Goal: Navigation & Orientation: Find specific page/section

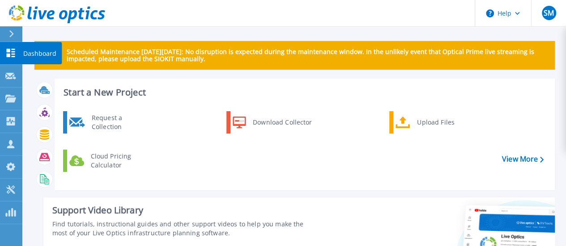
click at [9, 52] on icon at bounding box center [10, 53] width 11 height 8
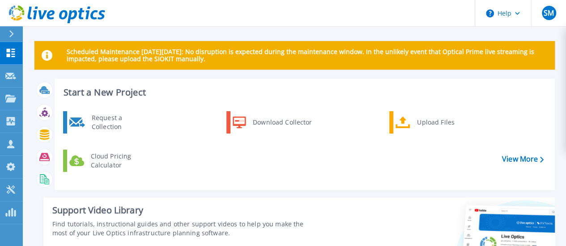
click at [194, 16] on header "Help SM Partner Team Member [PERSON_NAME] [PERSON_NAME][EMAIL_ADDRESS][DOMAIN_N…" at bounding box center [283, 13] width 566 height 27
